Goal: Task Accomplishment & Management: Complete application form

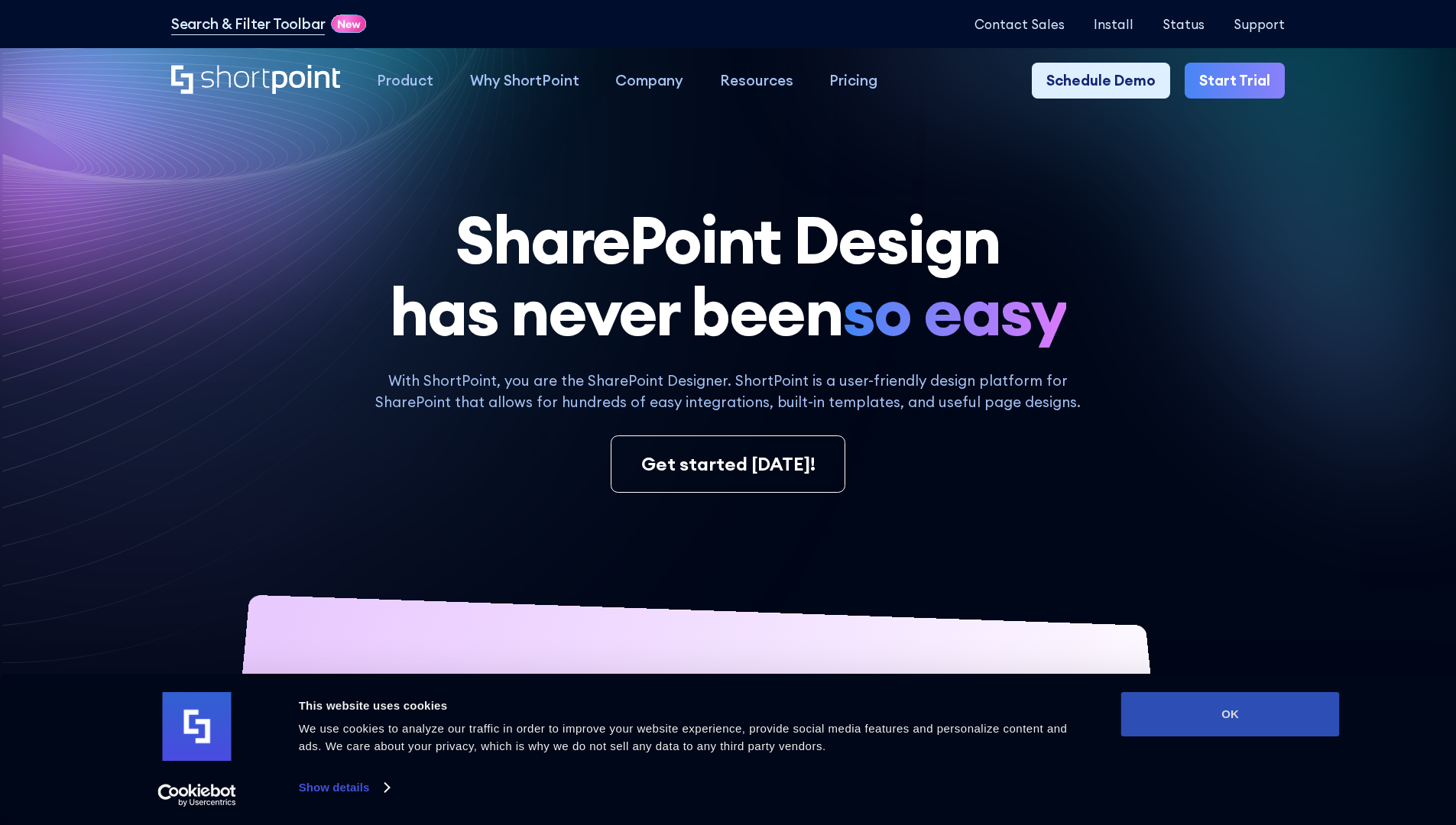
click at [1229, 715] on button "OK" at bounding box center [1230, 714] width 218 height 44
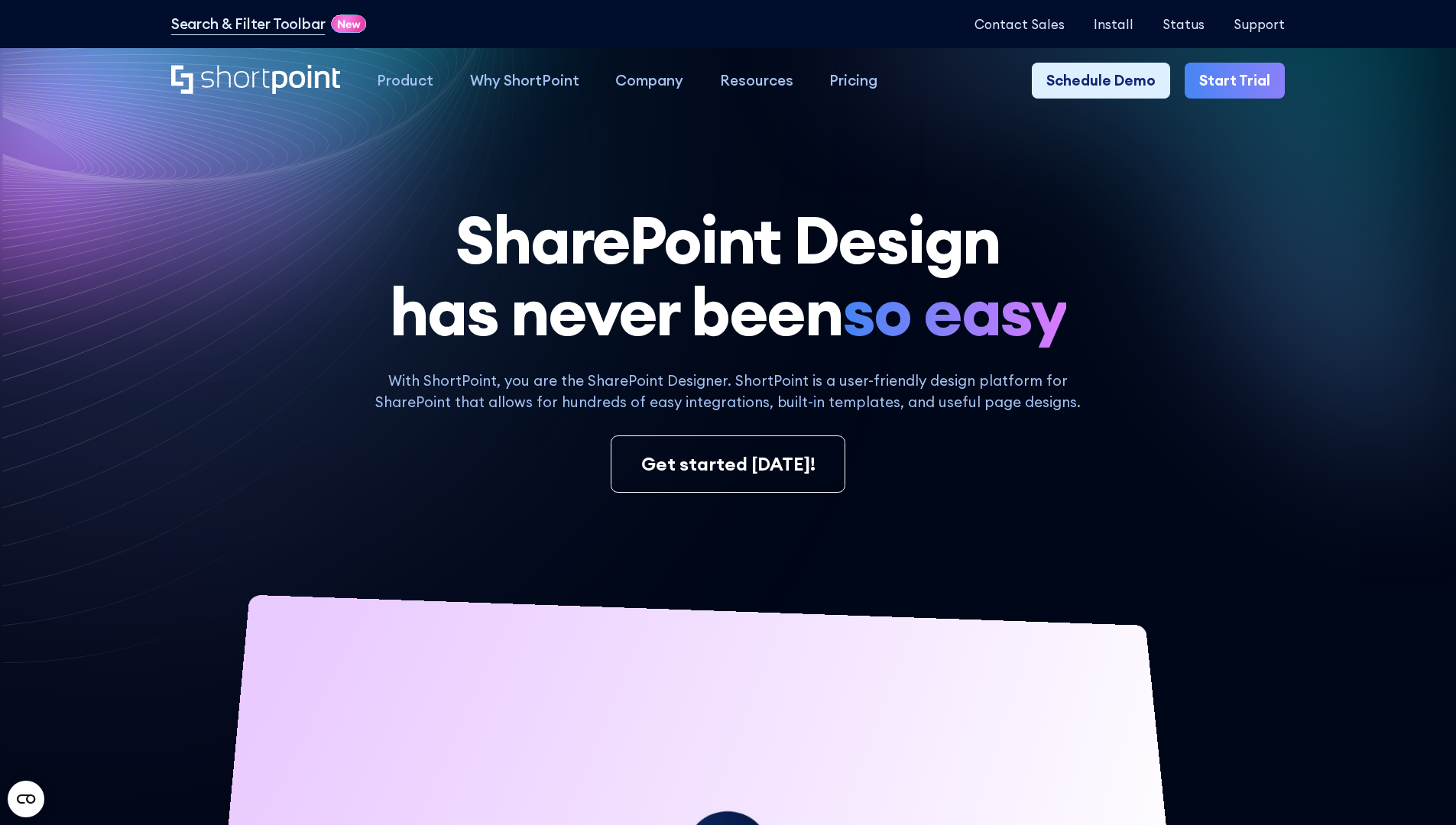
click at [1239, 81] on link "Start Trial" at bounding box center [1234, 81] width 100 height 37
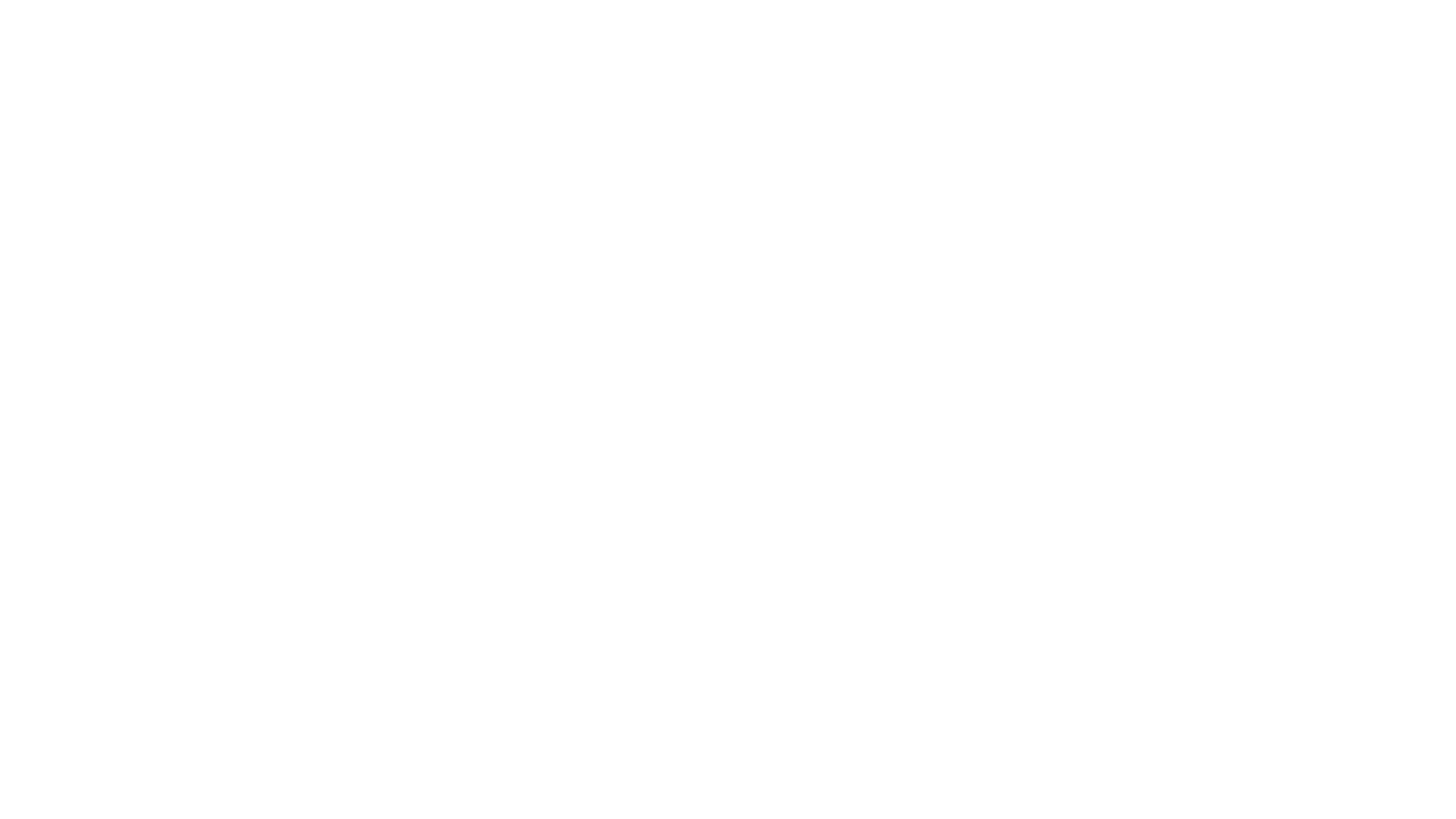
type input "Archebald"
type input "Berkuskv"
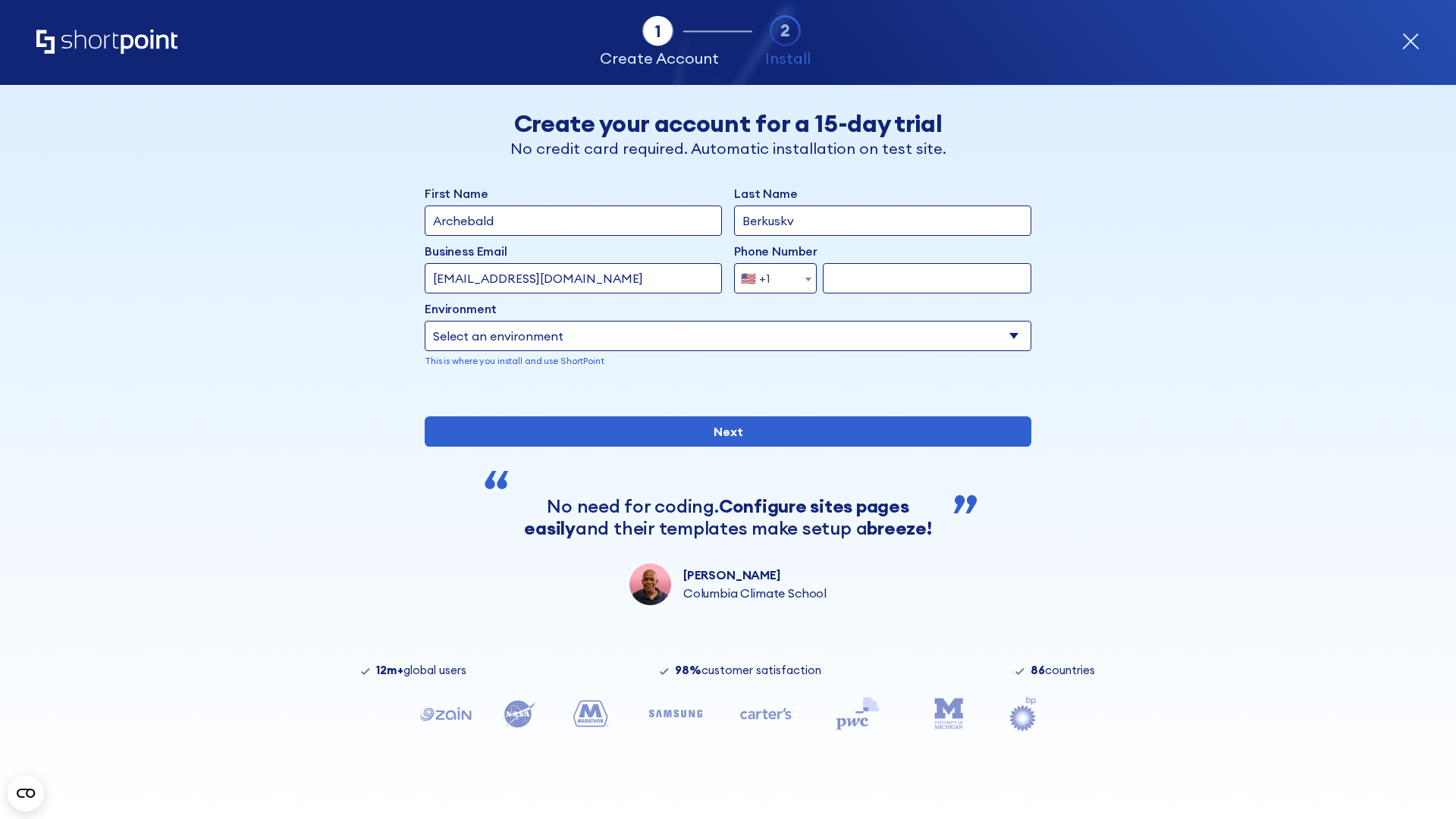
type input "test@shortpoint.com"
type input "2125556789"
select select "Microsoft 365"
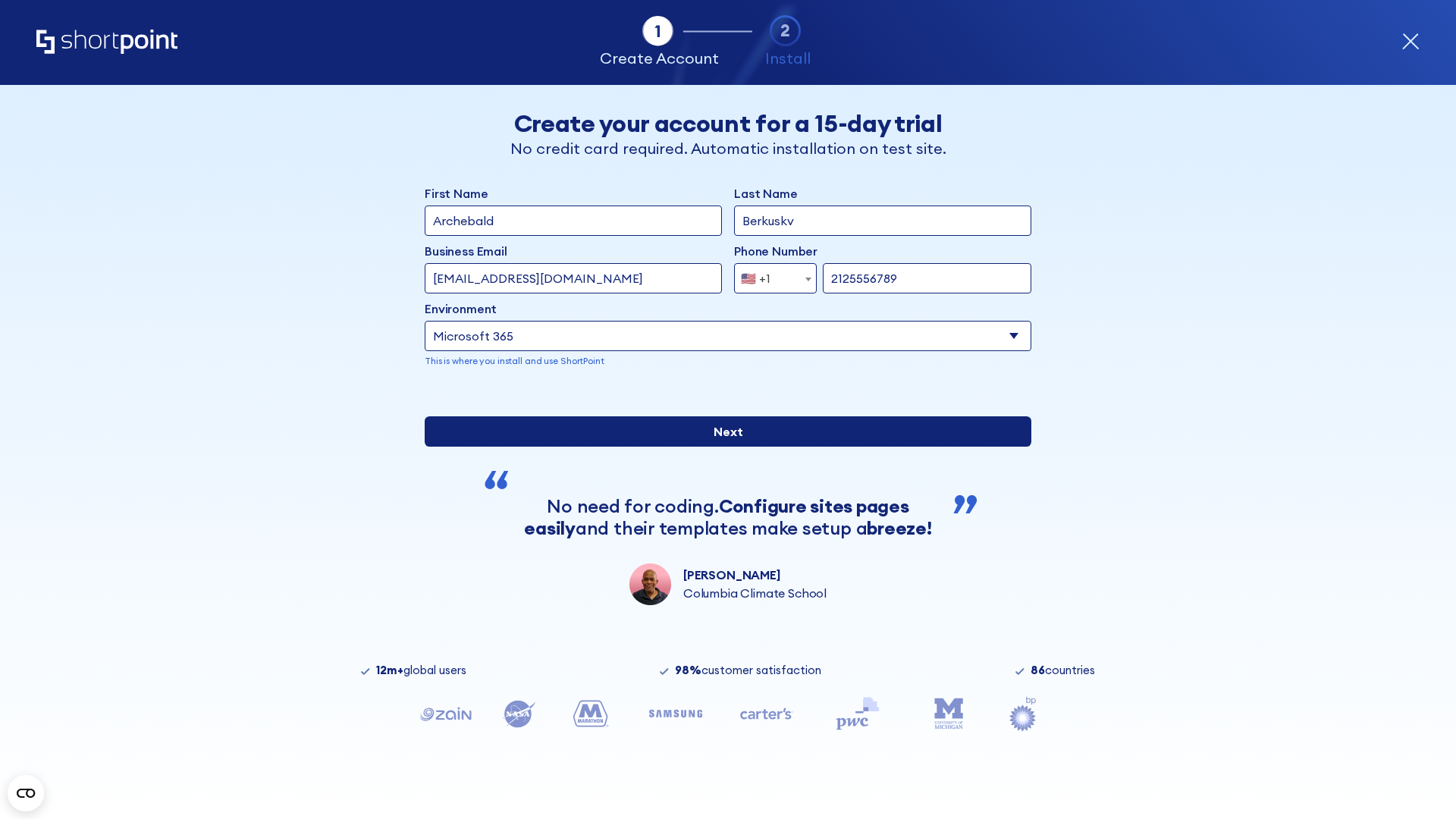
type input "2125556789"
click at [722, 447] on input "Next" at bounding box center [728, 431] width 607 height 30
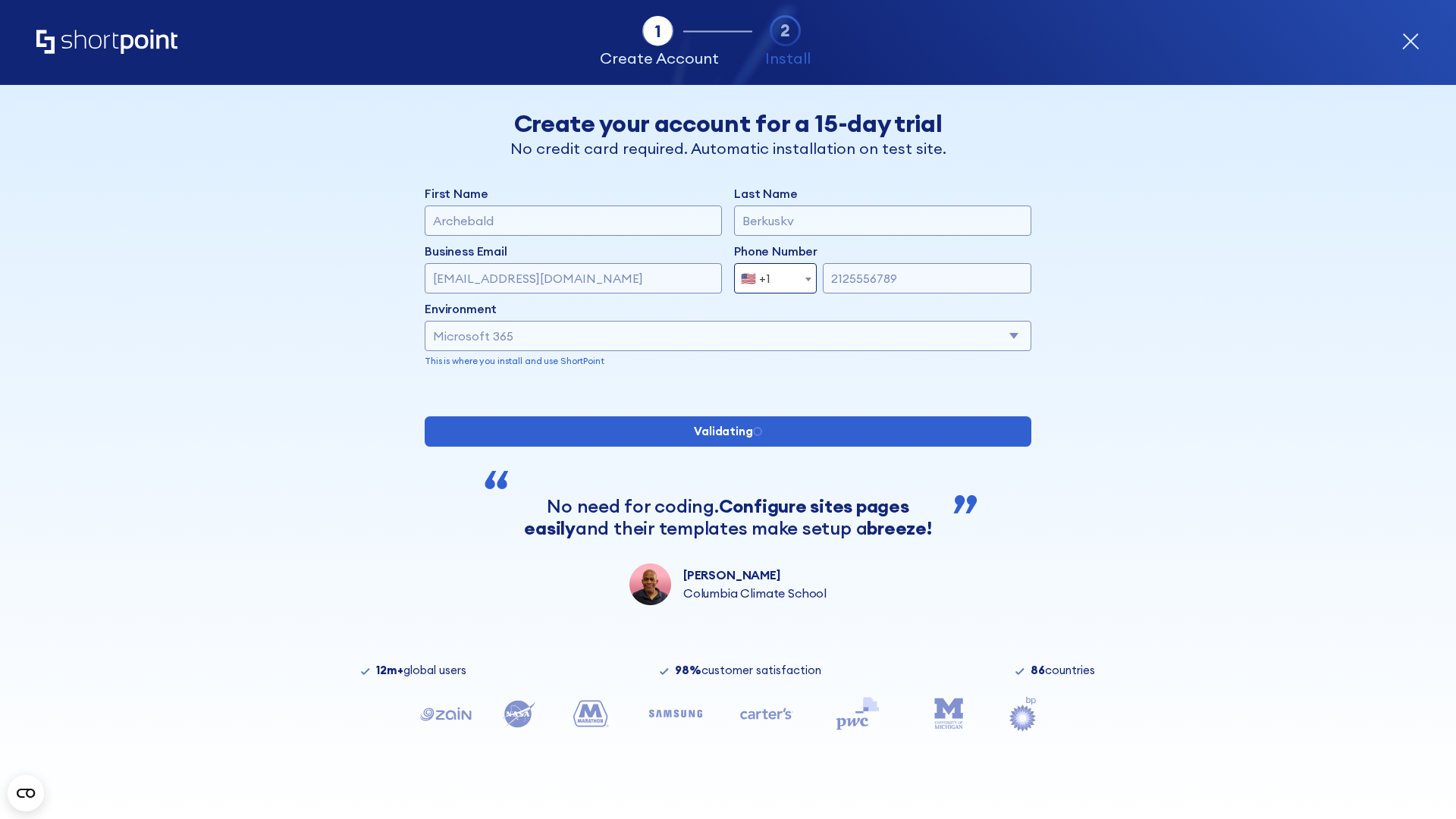
scroll to position [4, 0]
